Goal: Check status: Check status

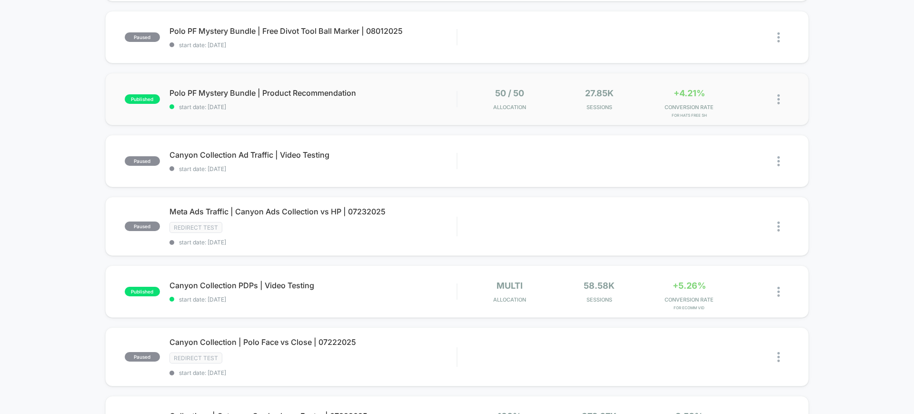
scroll to position [238, 0]
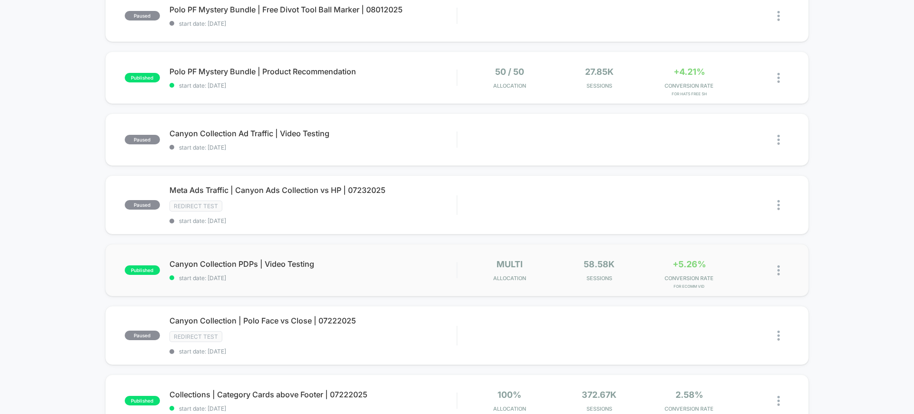
click at [269, 256] on div "published Canyon Collection PDPs | Video Testing start date: [DATE] multi Alloc…" at bounding box center [457, 270] width 704 height 52
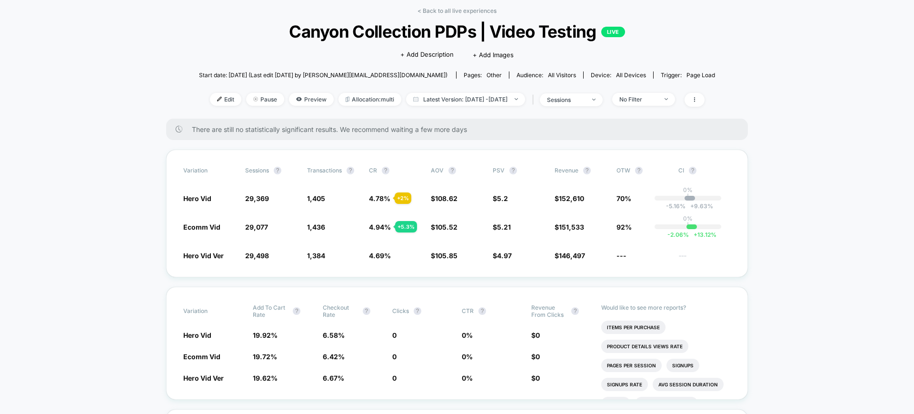
scroll to position [60, 0]
